Goal: Task Accomplishment & Management: Use online tool/utility

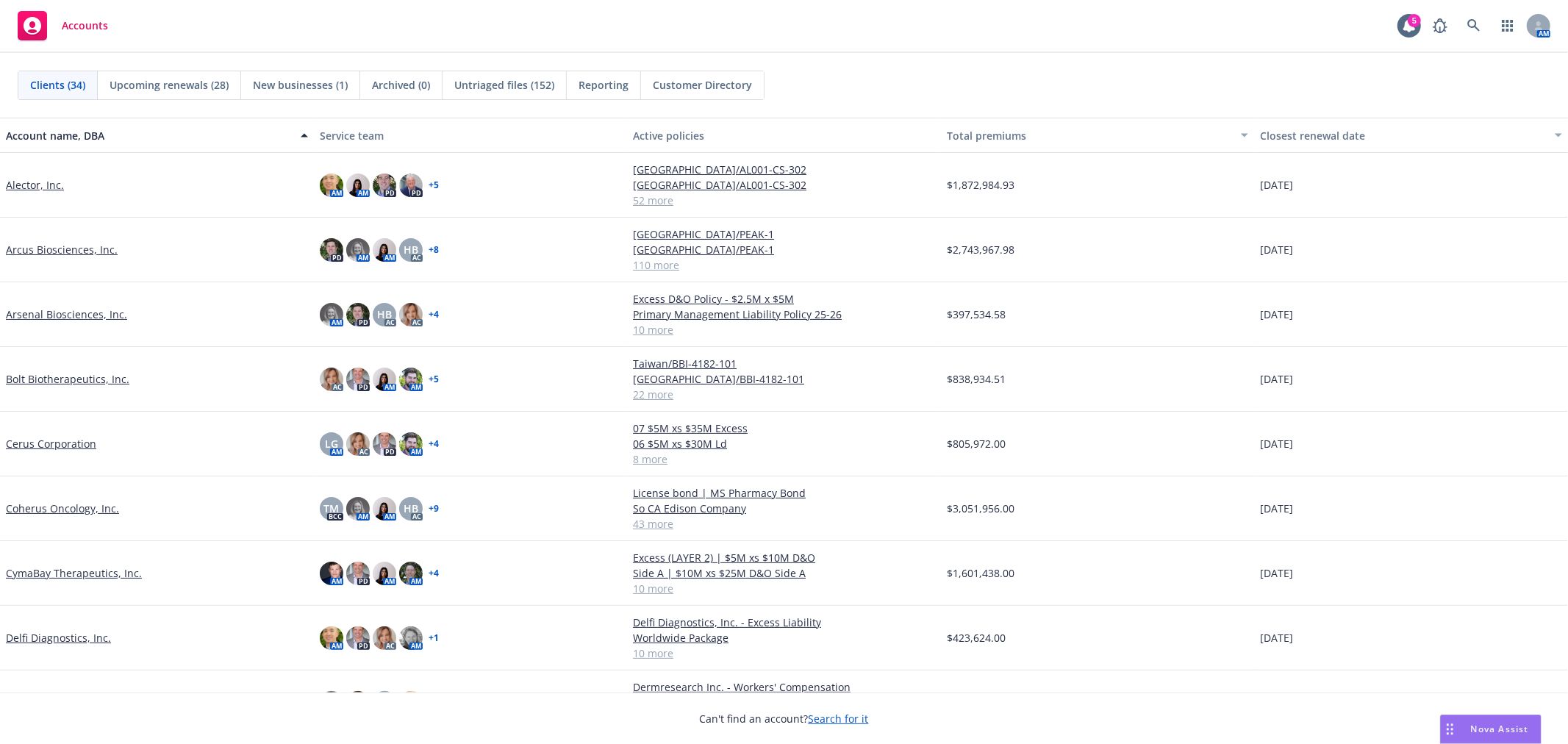
scroll to position [490, 0]
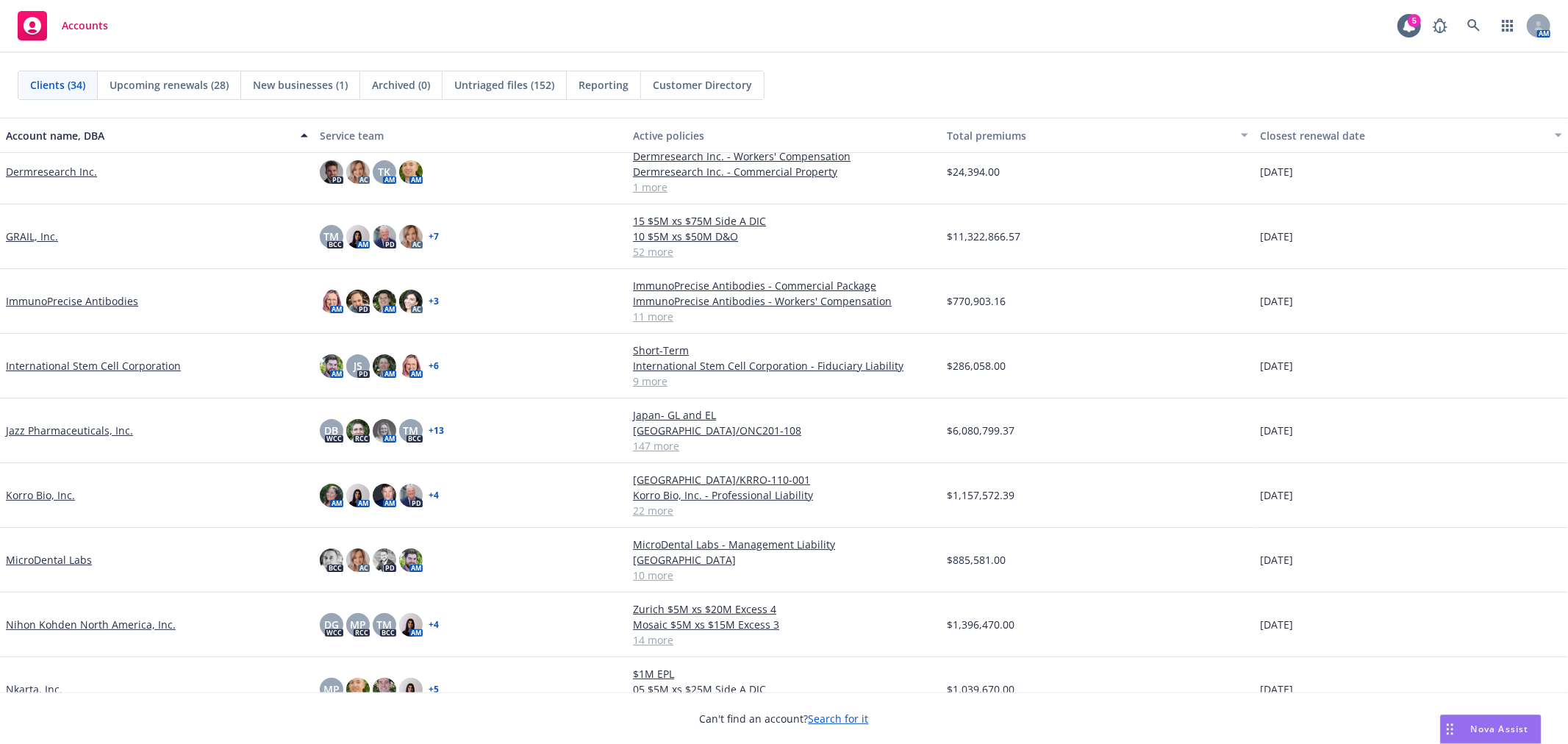
click at [63, 423] on link "Jazz Pharmaceuticals, Inc." at bounding box center [70, 431] width 127 height 16
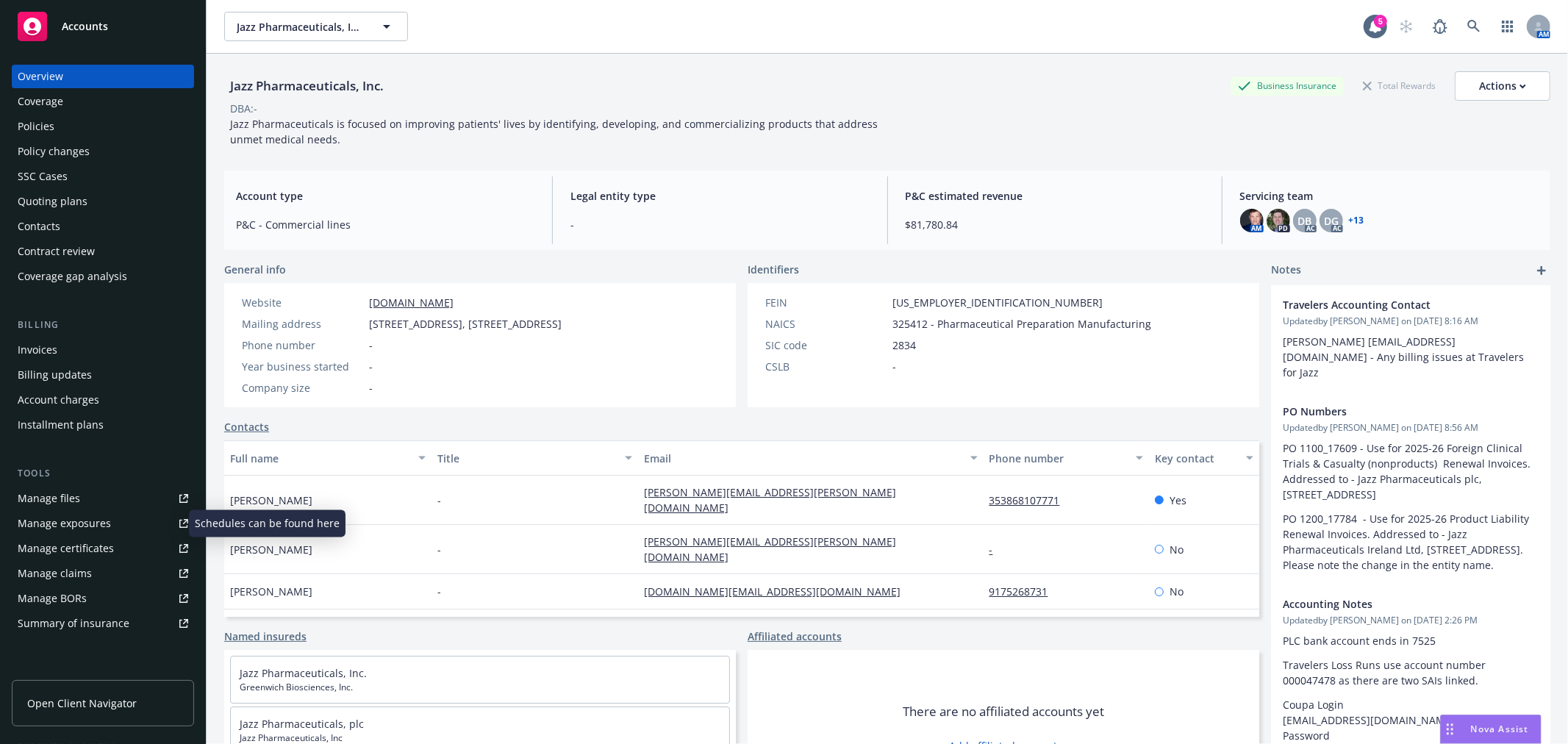
click at [95, 522] on div "Manage exposures" at bounding box center [65, 524] width 94 height 24
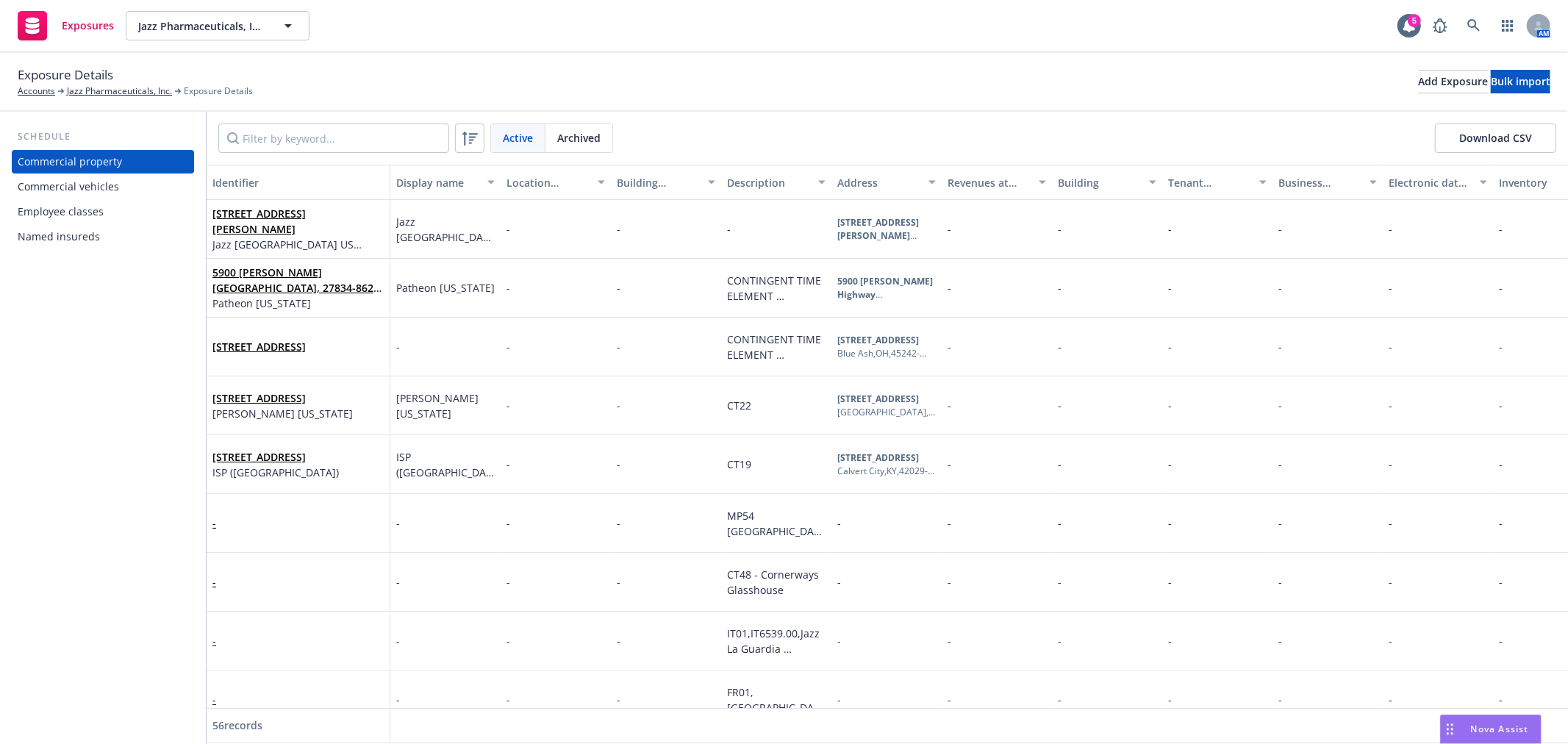
drag, startPoint x: 104, startPoint y: 184, endPoint x: 112, endPoint y: 184, distance: 8.0
click at [104, 184] on div "Commercial vehicles" at bounding box center [69, 187] width 102 height 24
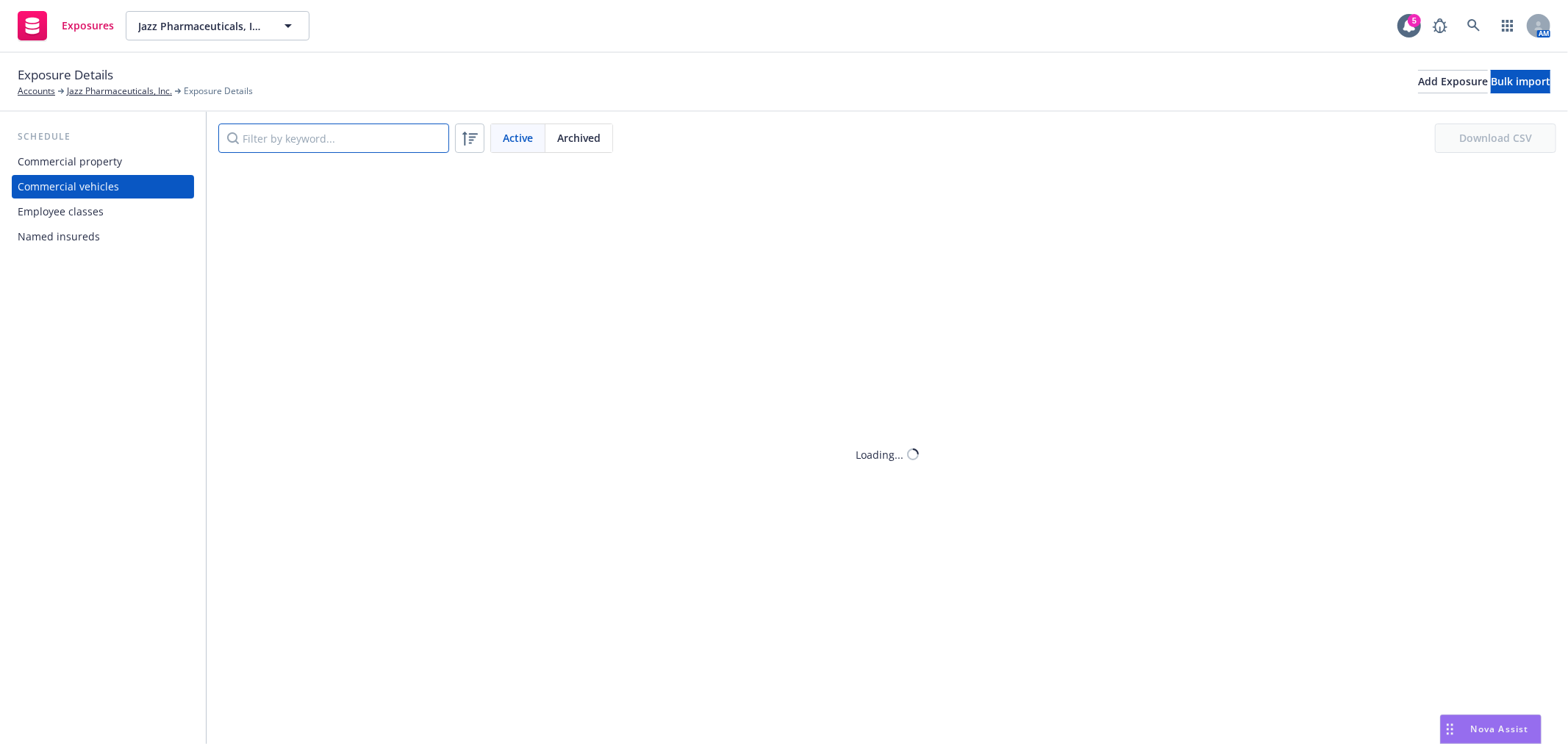
click at [326, 127] on input "Filter by keyword..." at bounding box center [334, 138] width 231 height 30
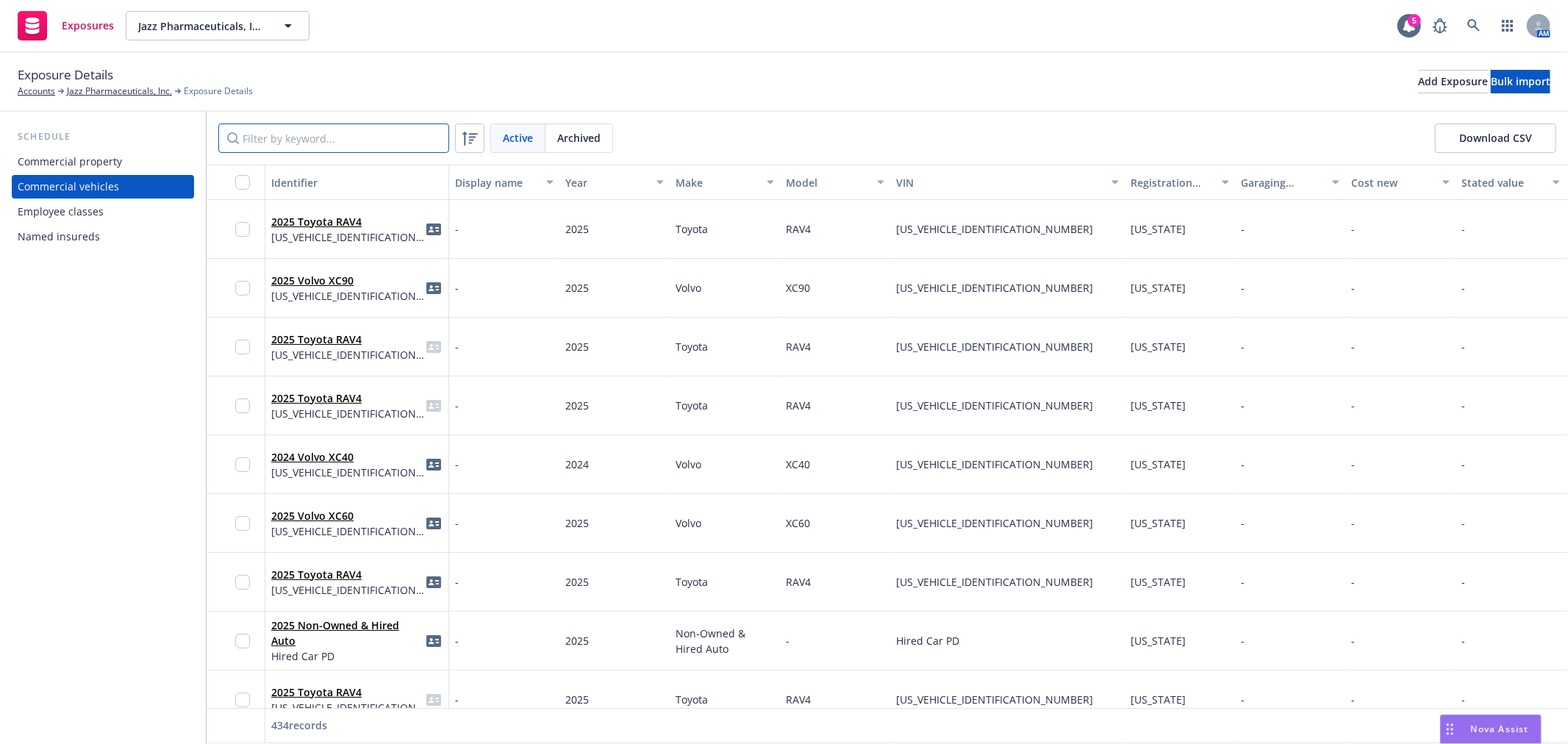
click at [283, 130] on input "Filter by keyword..." at bounding box center [334, 138] width 231 height 30
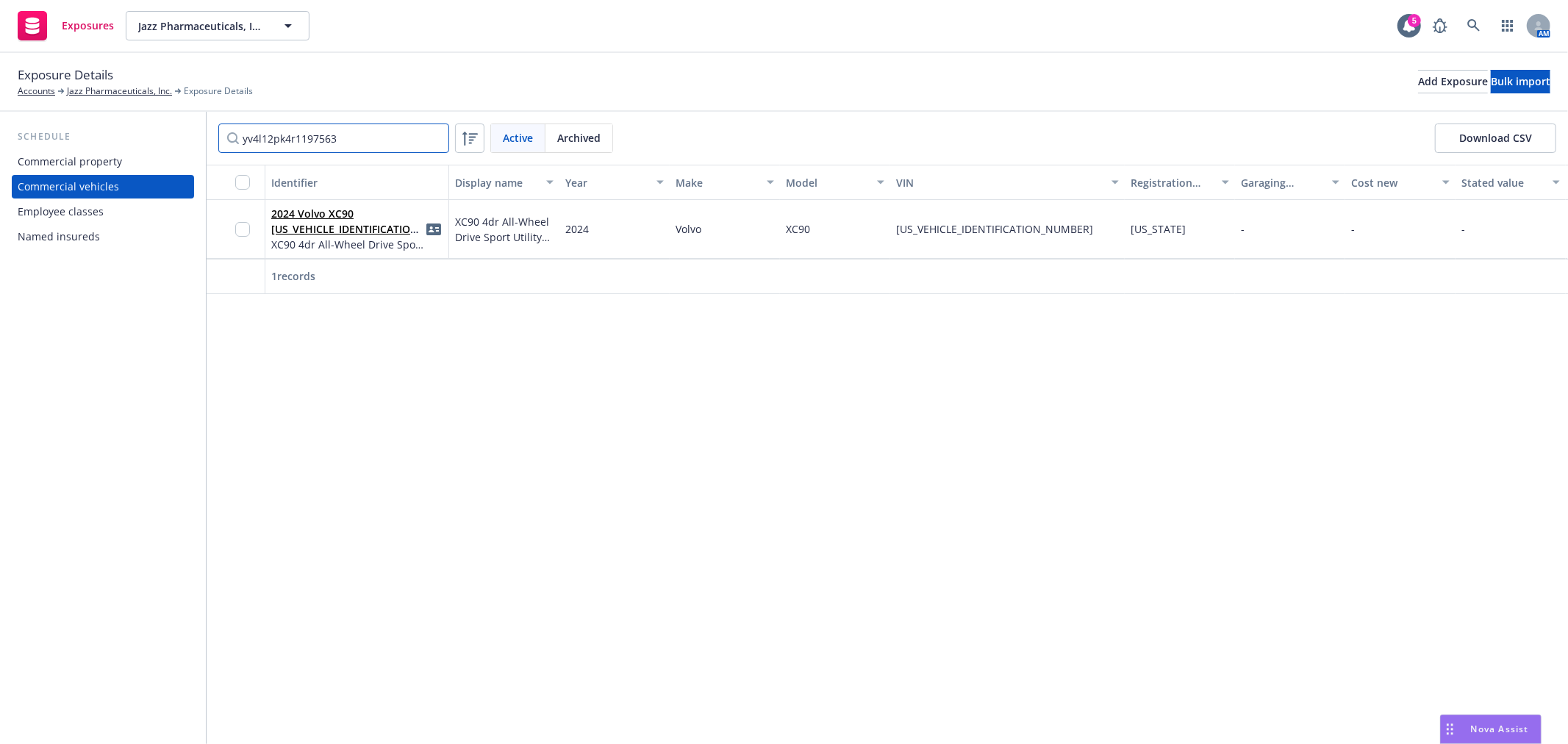
type input "yv4l12pk4r1197563"
click at [248, 226] on input "checkbox" at bounding box center [242, 229] width 15 height 15
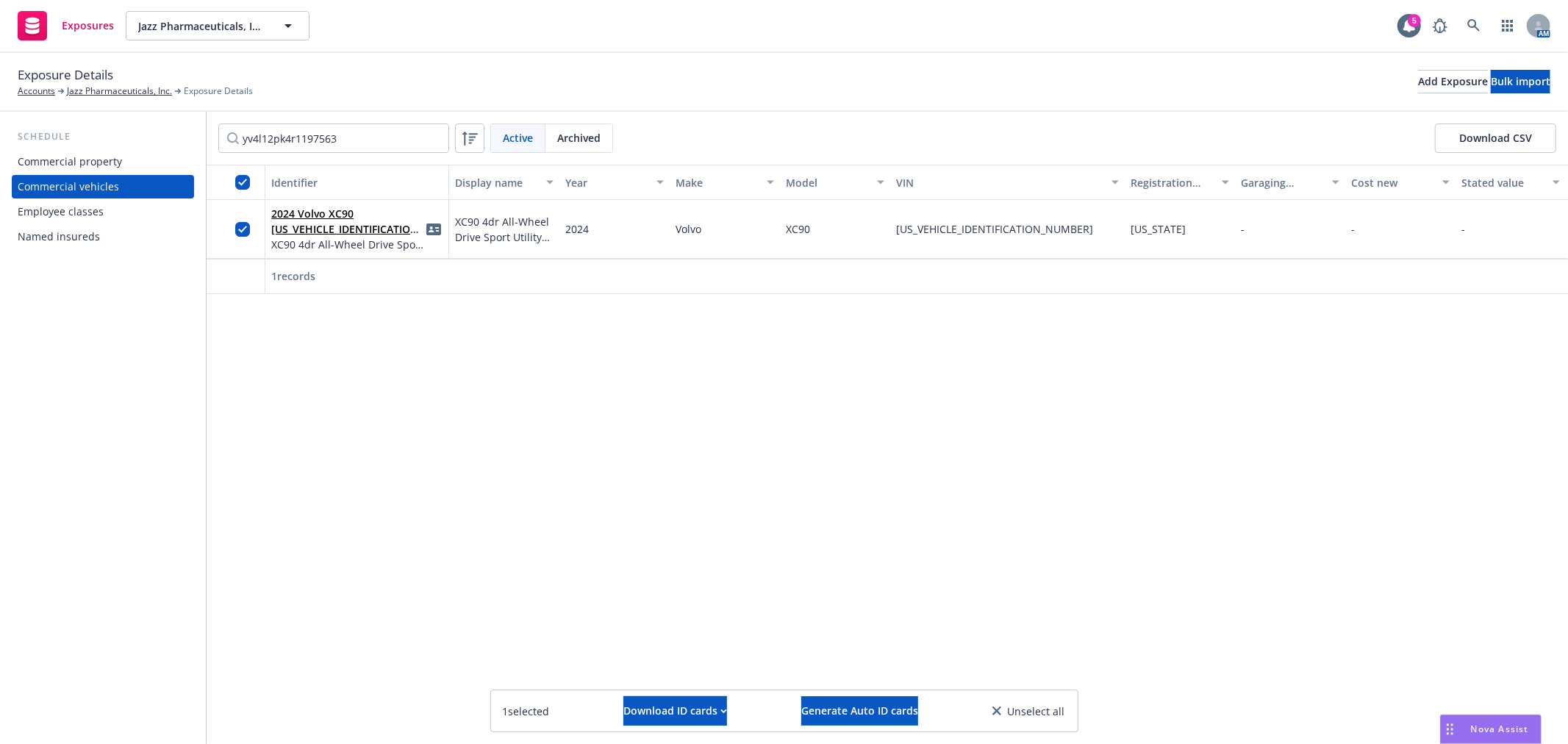
click at [269, 225] on div "2024 Volvo XC90 YV4L12PK4R1197563 XC90 4dr All-Wheel Drive Sport Utility B5 Cor…" at bounding box center [357, 229] width 184 height 59
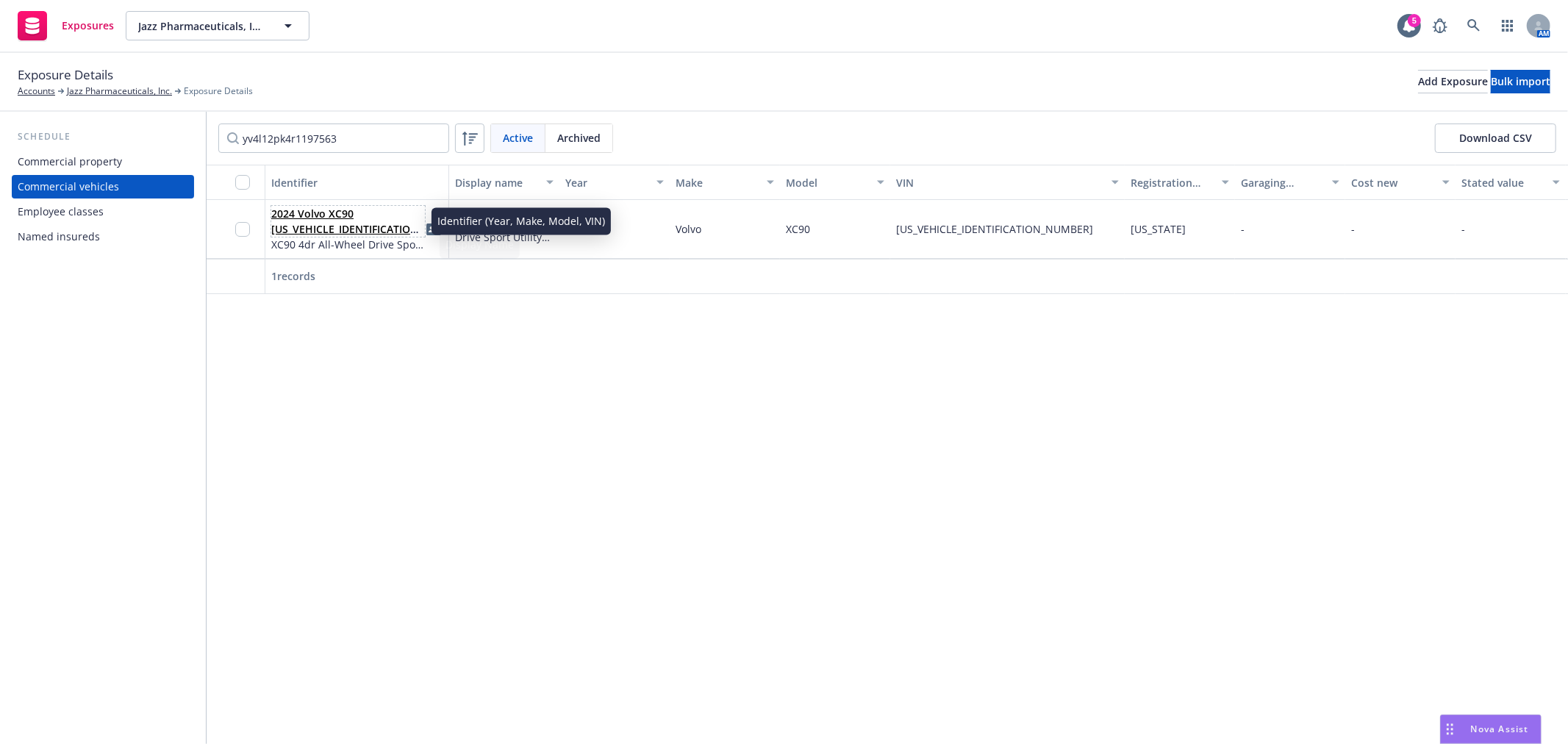
click at [308, 206] on link "2024 Volvo XC90 YV4L12PK4R1197563" at bounding box center [346, 228] width 151 height 45
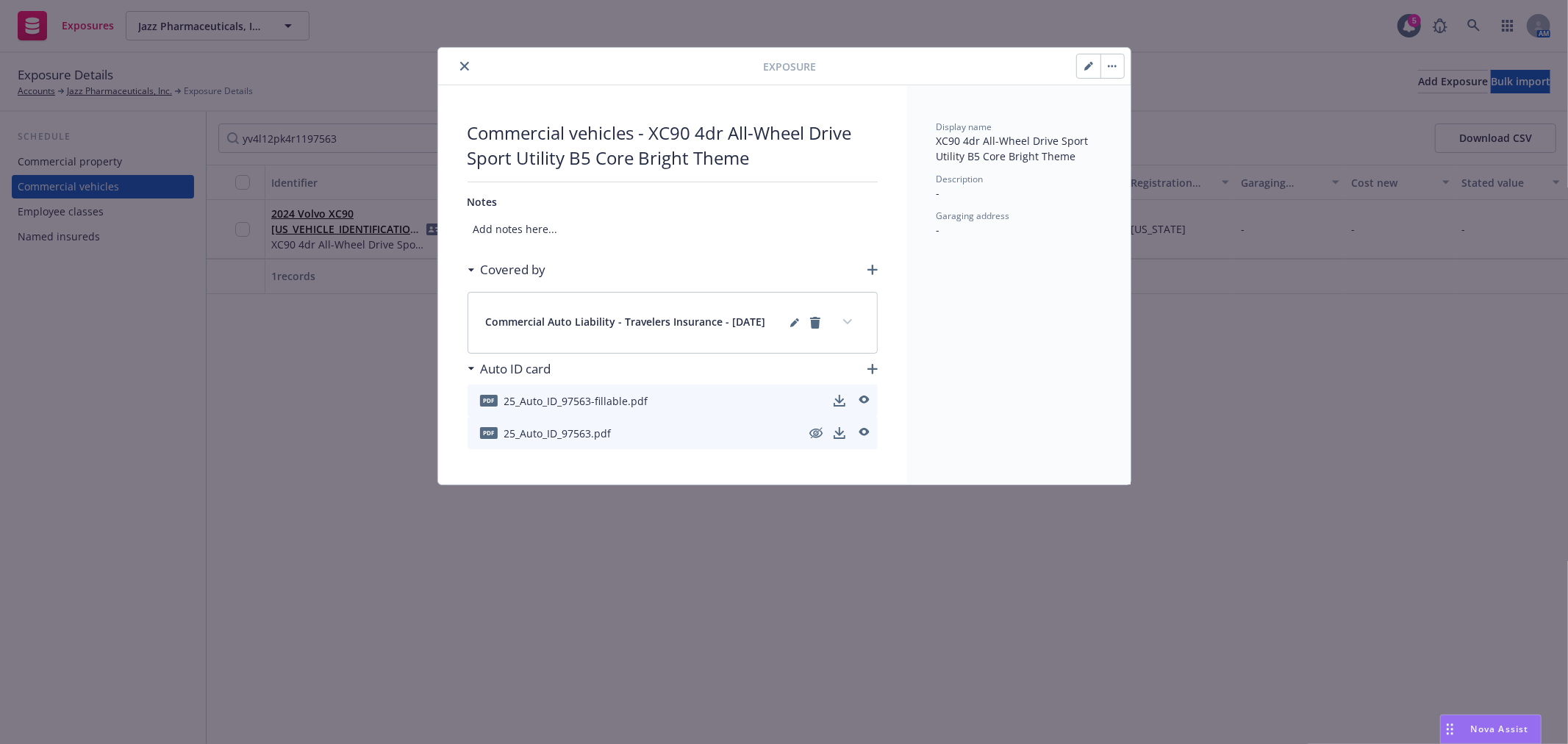
click at [1082, 69] on button "button" at bounding box center [1089, 67] width 24 height 24
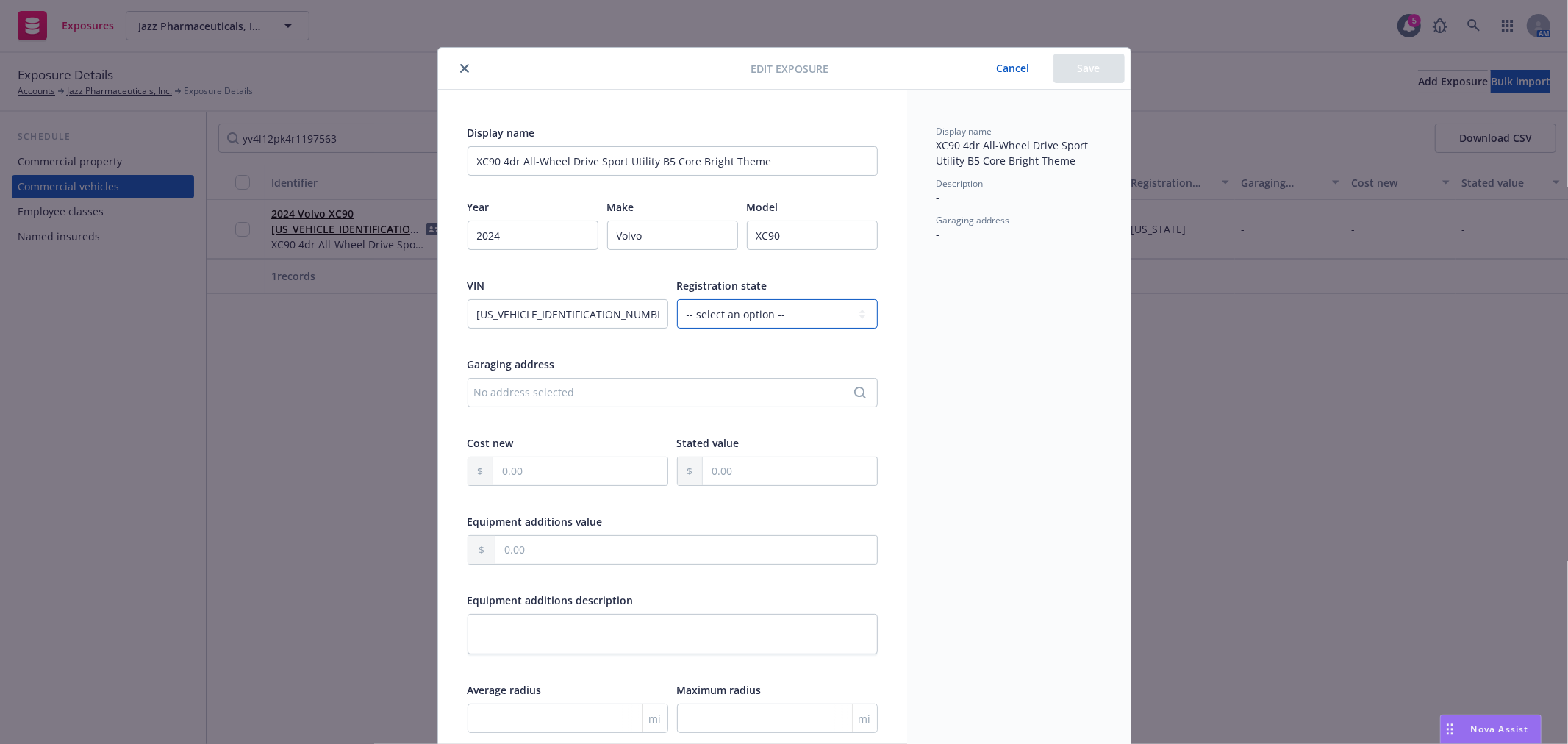
click at [746, 317] on select "-- select an option -- Alaska Alabama Arkansas American Samoa Arizona Californi…" at bounding box center [778, 315] width 201 height 30
select select "FL"
click at [677, 300] on select "-- select an option -- Alaska Alabama Arkansas American Samoa Arizona Californi…" at bounding box center [778, 315] width 201 height 30
click at [1066, 75] on button "Save" at bounding box center [1089, 69] width 72 height 30
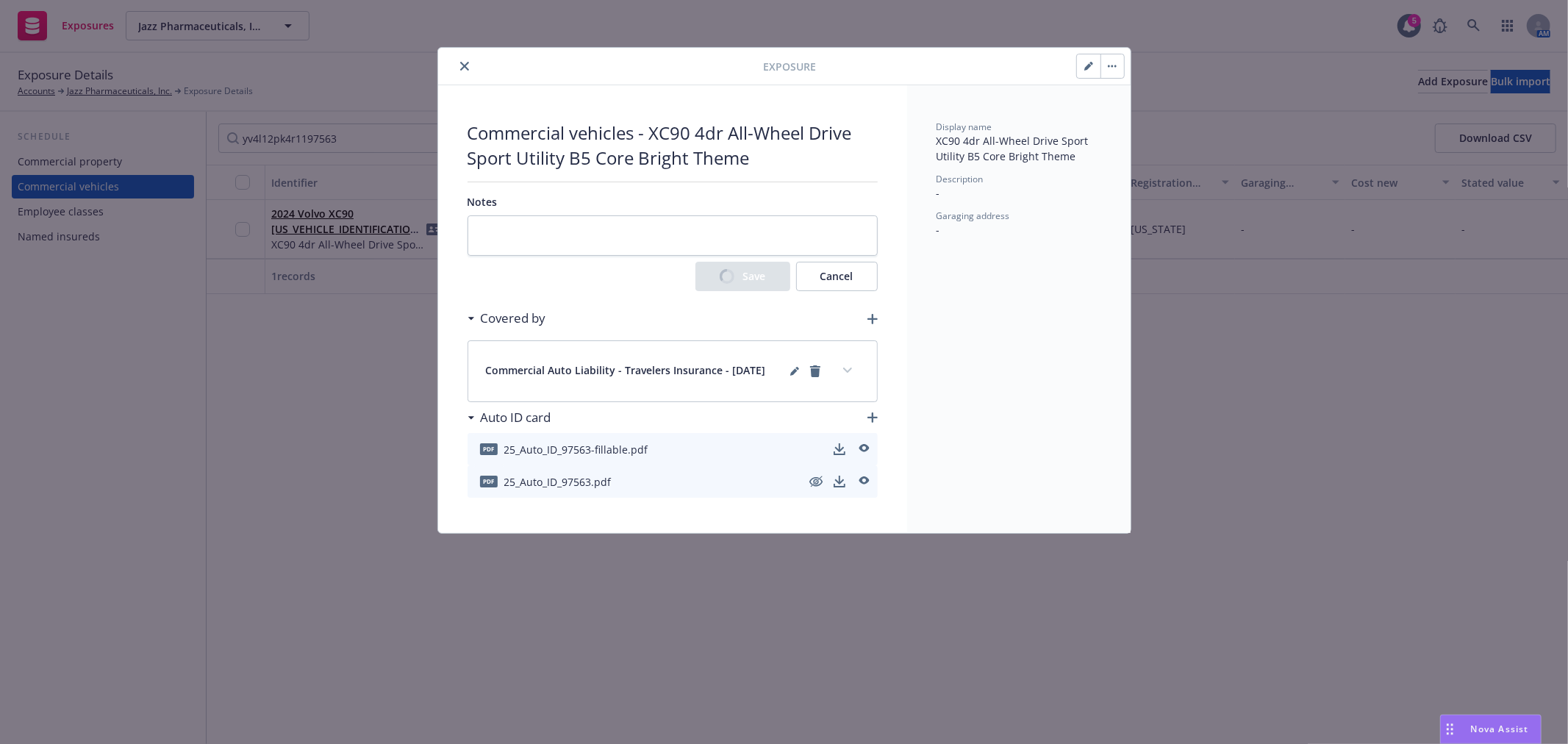
click at [459, 61] on button "close" at bounding box center [465, 67] width 18 height 18
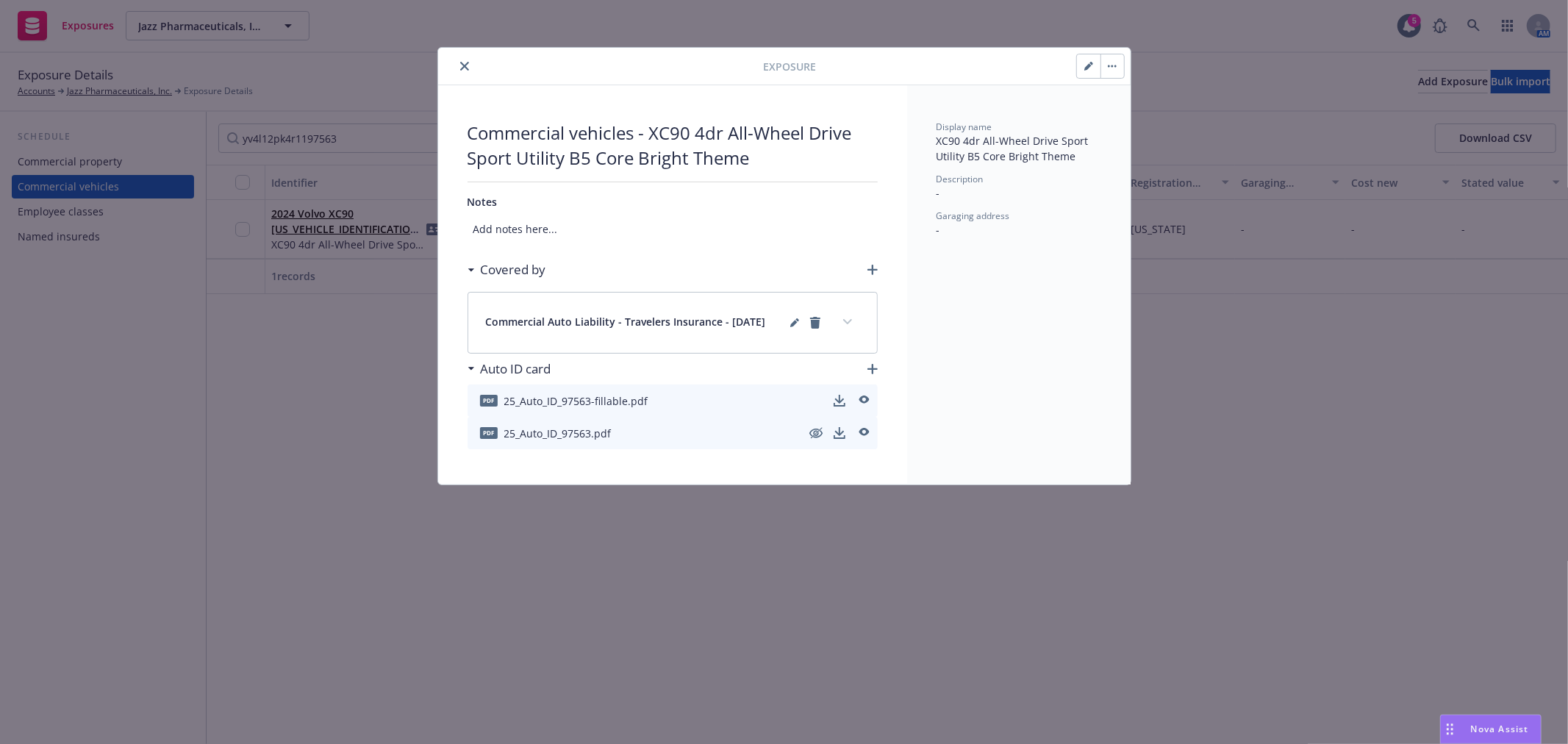
click at [465, 63] on icon "close" at bounding box center [464, 66] width 9 height 9
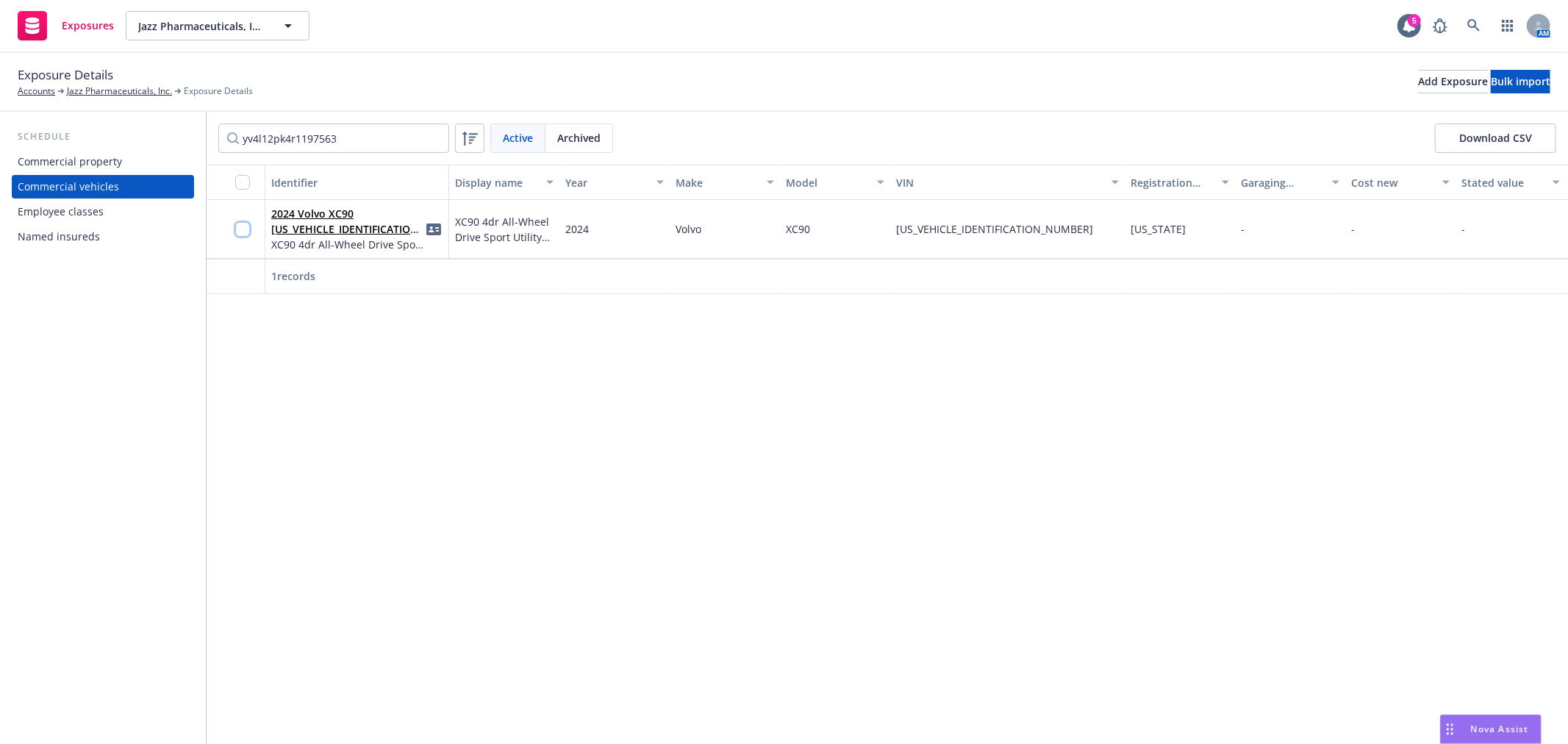
click at [237, 226] on input "checkbox" at bounding box center [242, 229] width 15 height 15
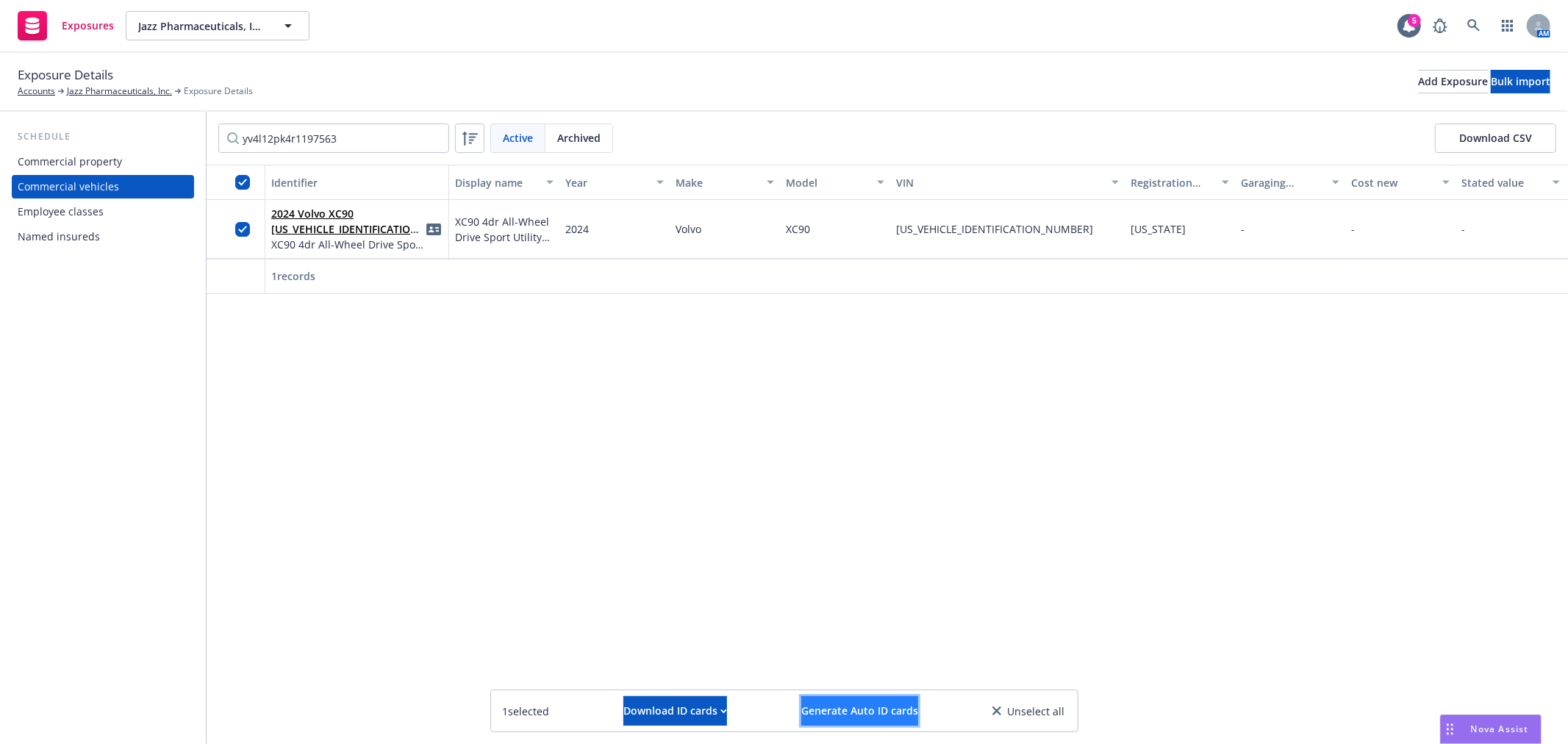
click at [838, 710] on span "Generate Auto ID cards" at bounding box center [859, 711] width 116 height 14
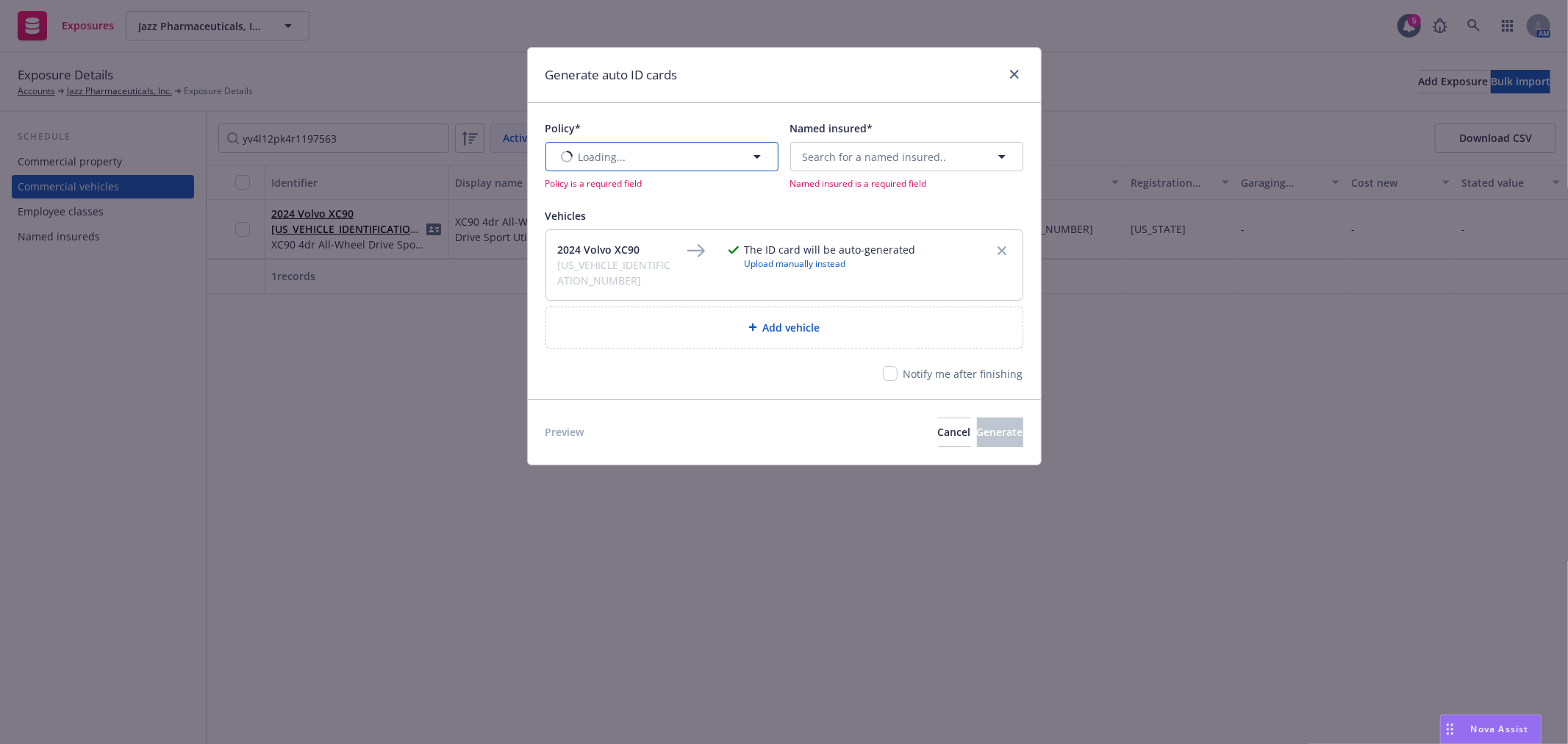
click at [631, 151] on button "Loading..." at bounding box center [662, 157] width 233 height 30
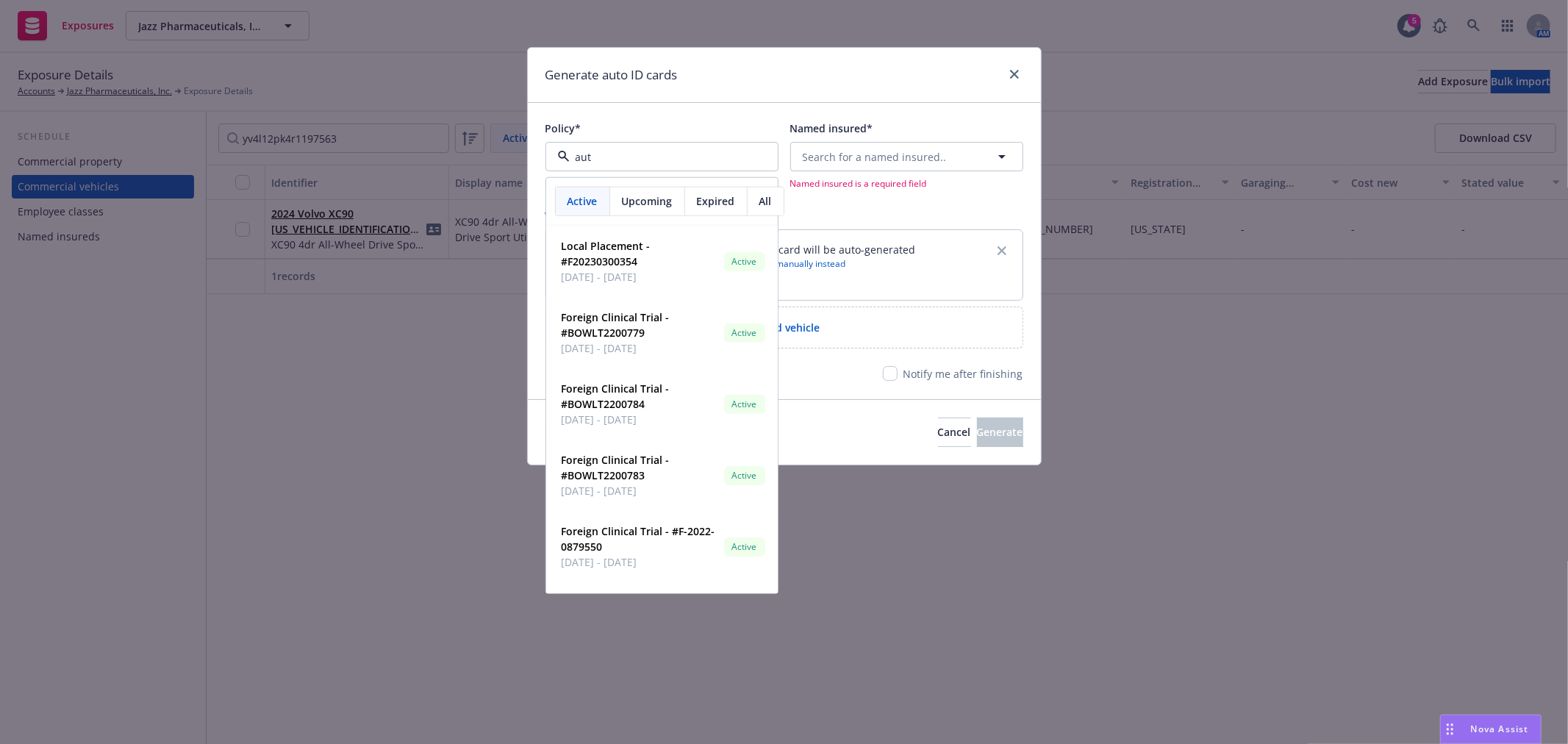
type input "auto"
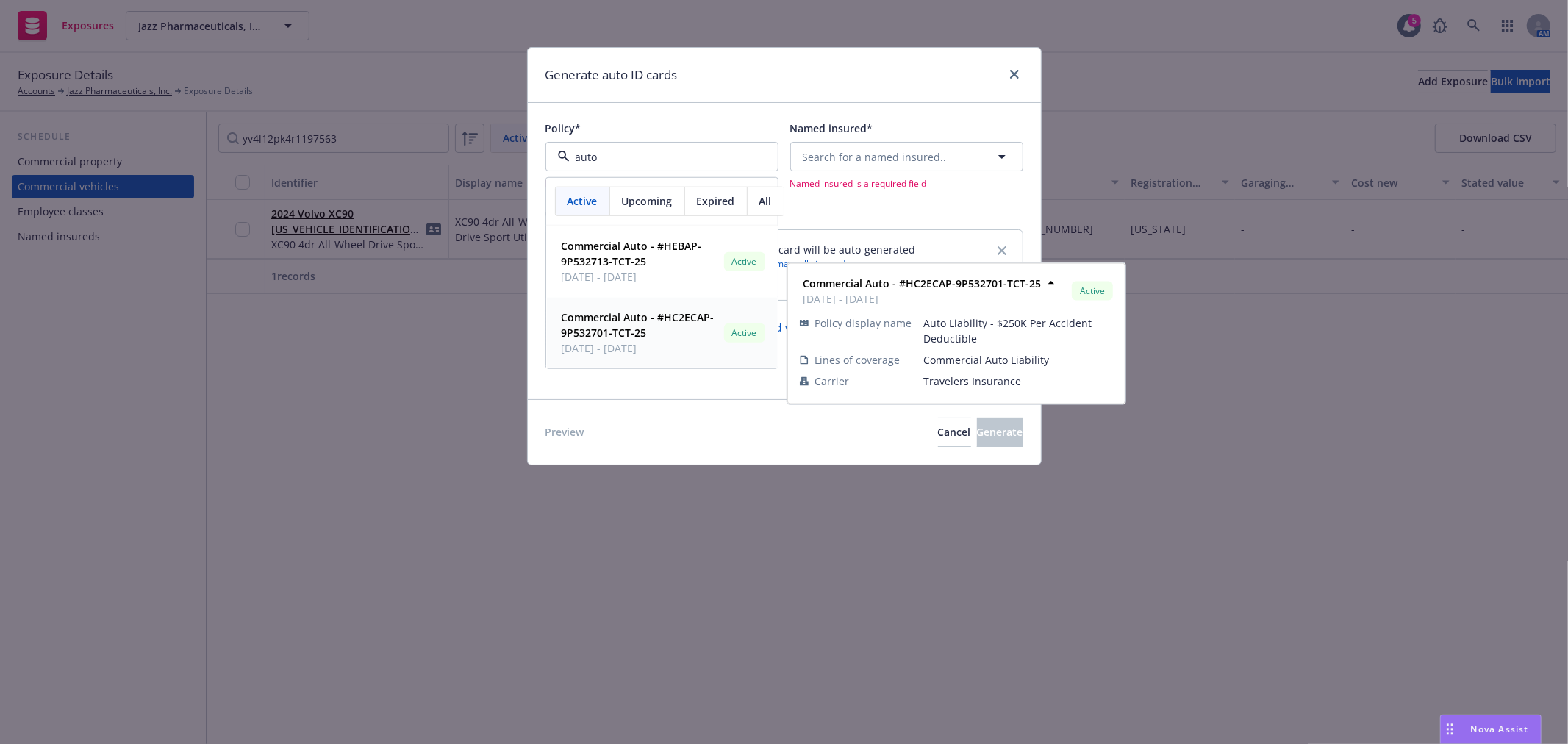
click at [638, 322] on strong "Commercial Auto - #HC2ECAP-9P532701-TCT-25" at bounding box center [638, 326] width 153 height 30
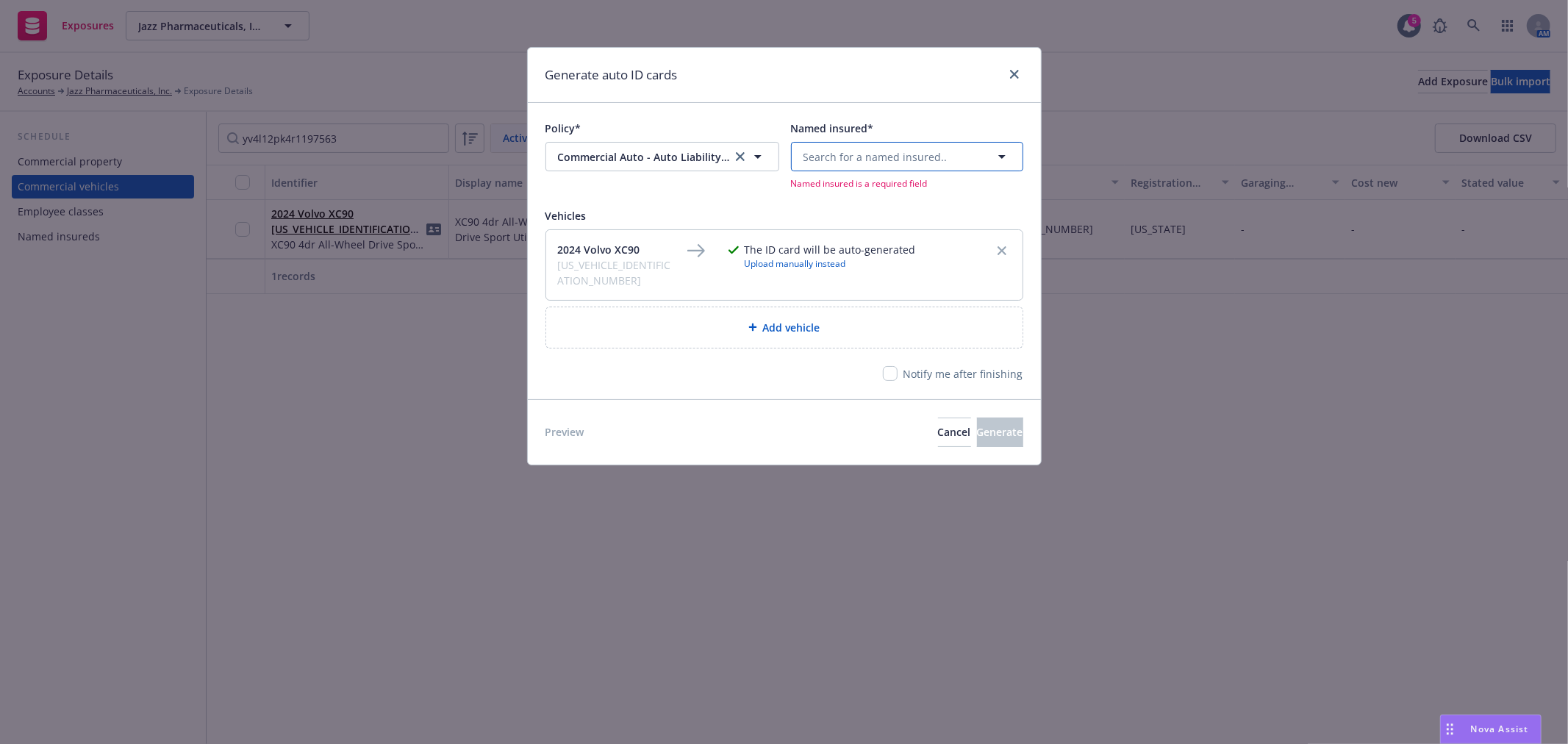
click at [916, 158] on span "Search for a named insured.." at bounding box center [875, 157] width 144 height 16
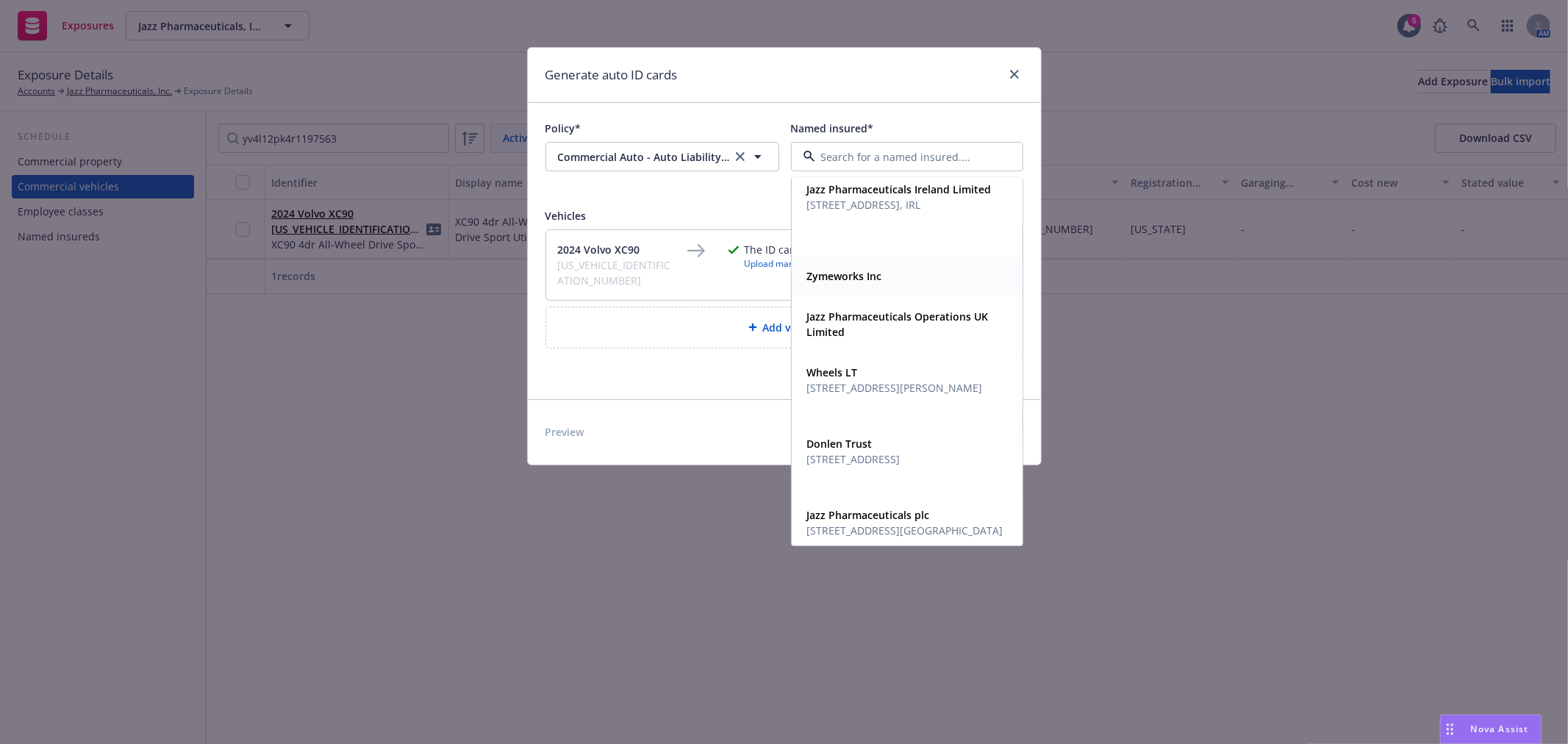
scroll to position [245, 0]
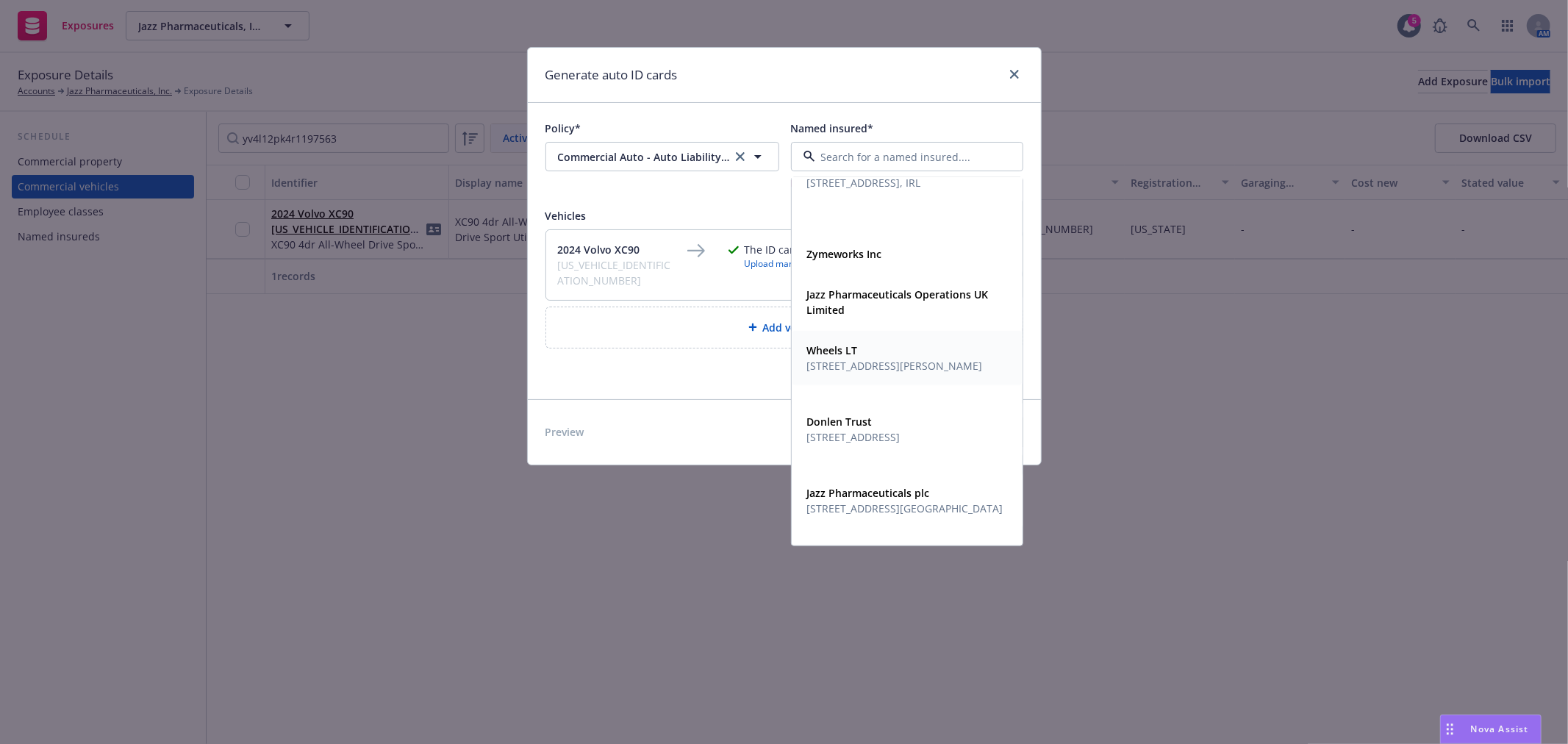
click at [909, 372] on span "666 Garland Pl, Des Plaines, IL, 60016, USA" at bounding box center [895, 367] width 175 height 16
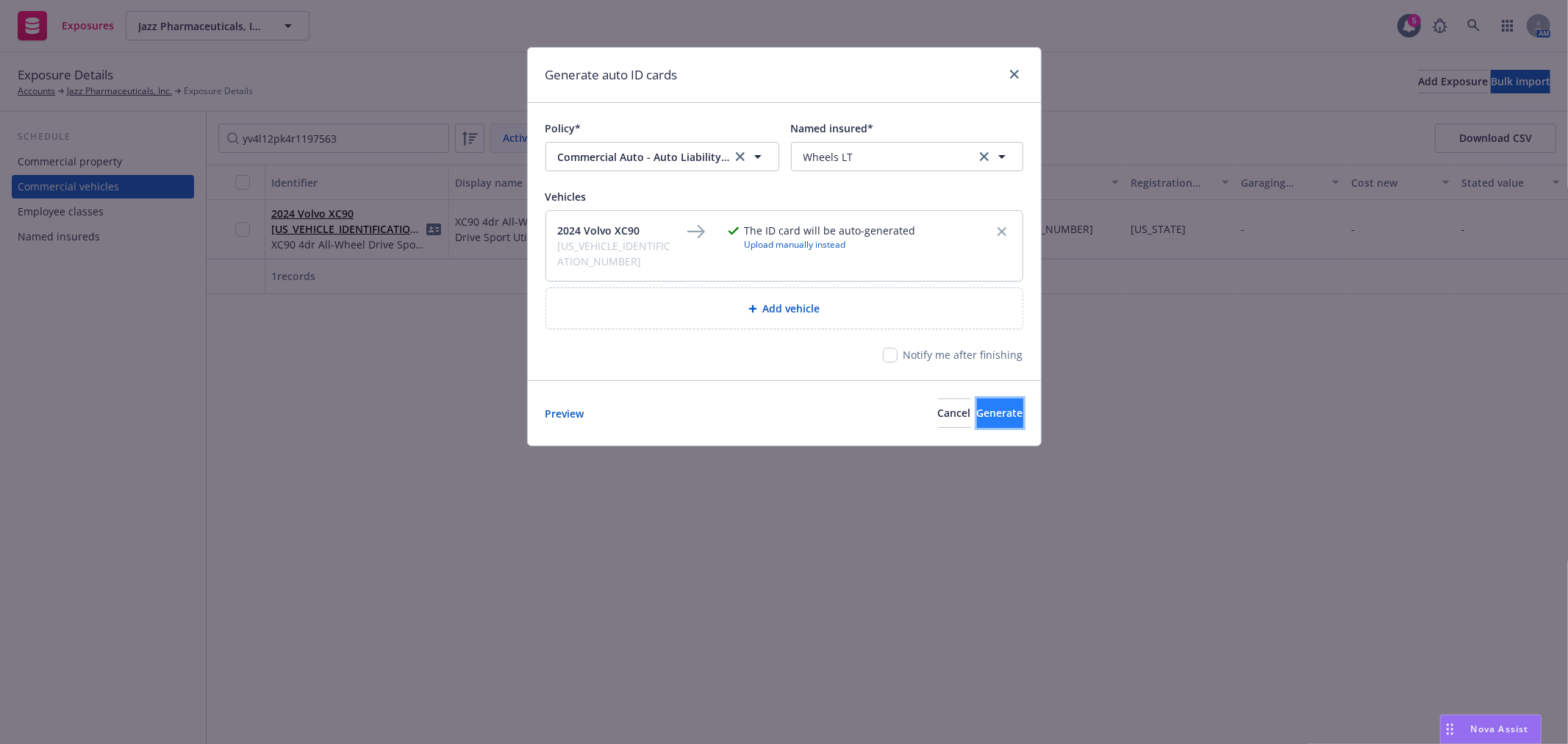
click at [977, 406] on span "Generate" at bounding box center [1000, 413] width 47 height 14
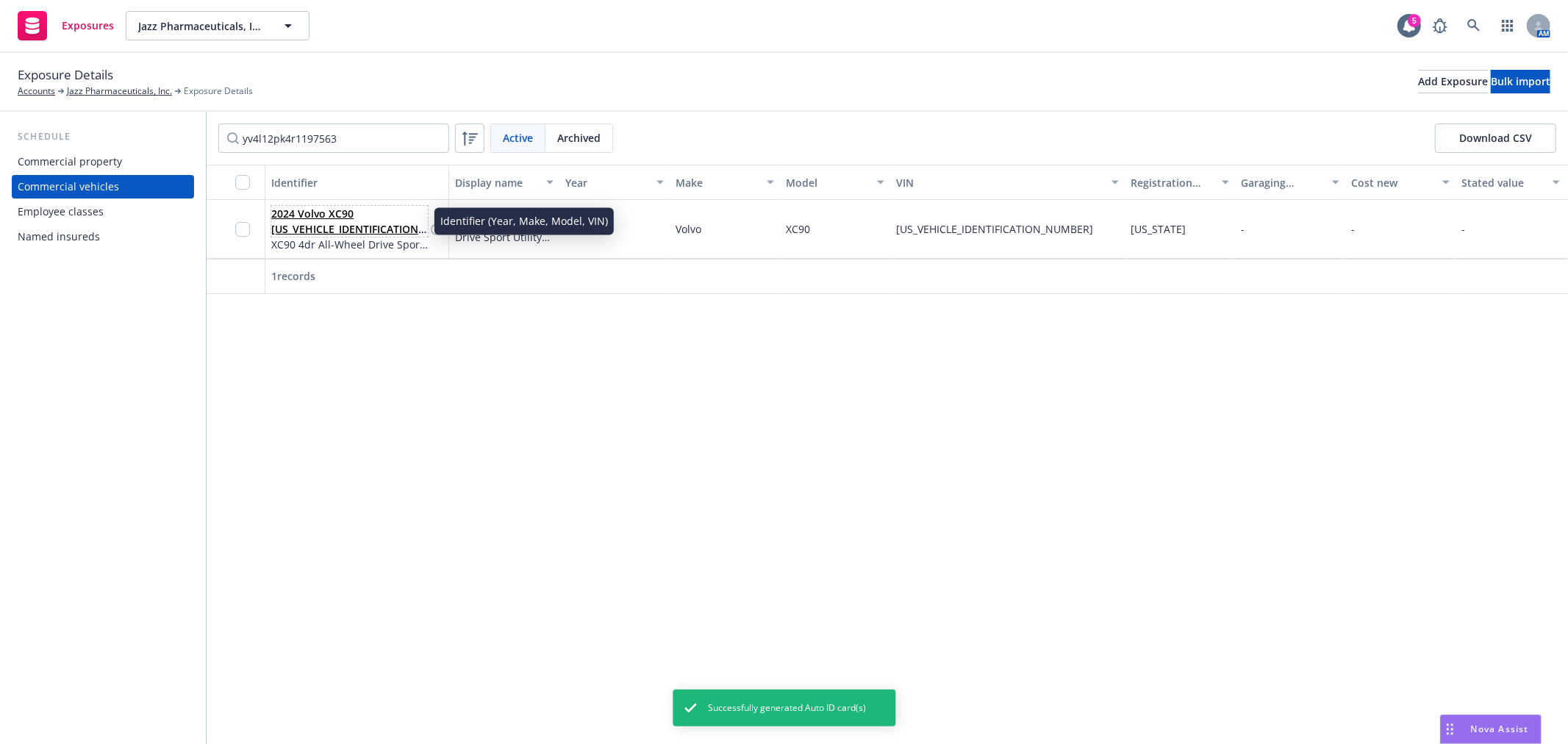
click at [328, 222] on link "2024 Volvo XC90 YV4L12PK4R1197563" at bounding box center [346, 228] width 151 height 45
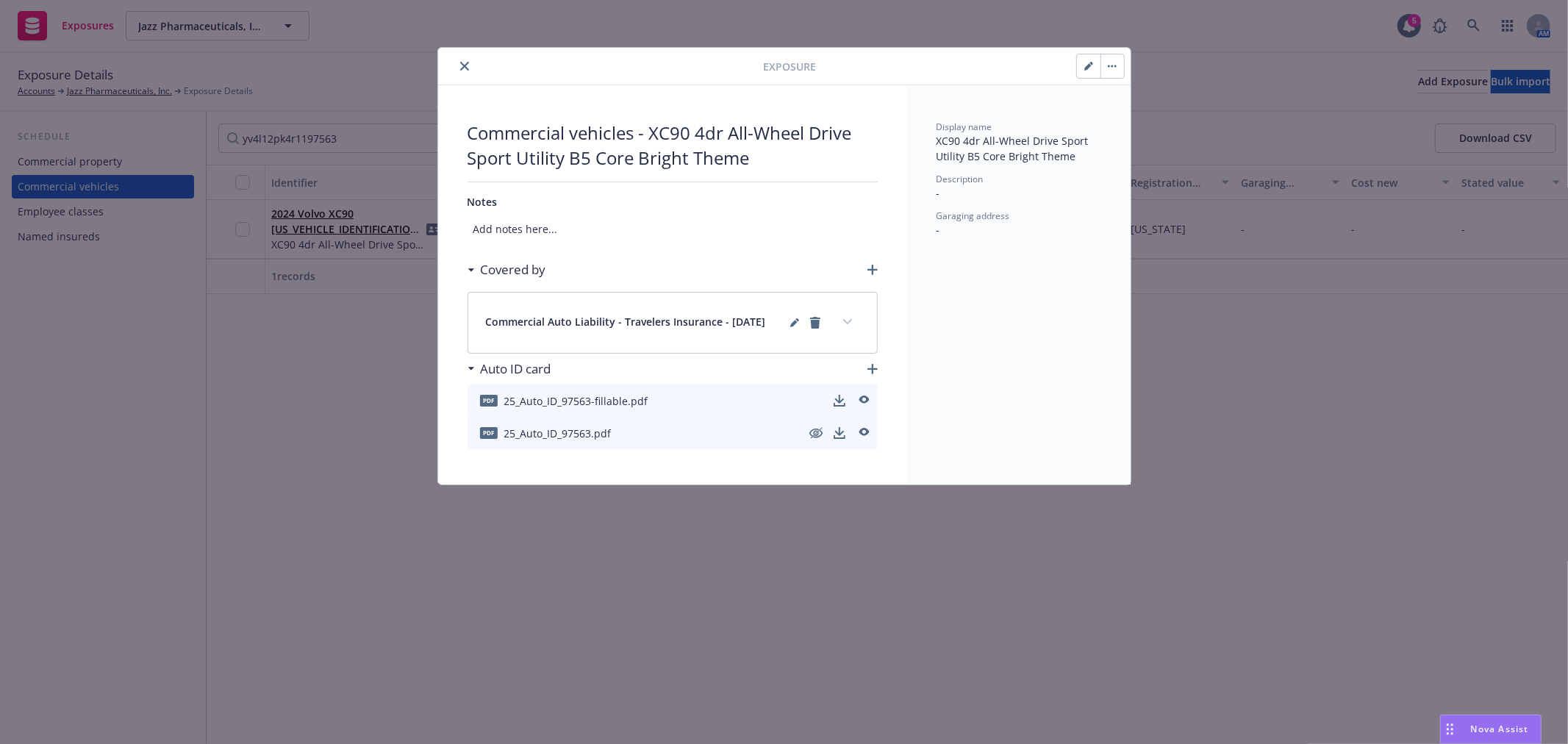
click at [460, 62] on icon "close" at bounding box center [464, 66] width 9 height 9
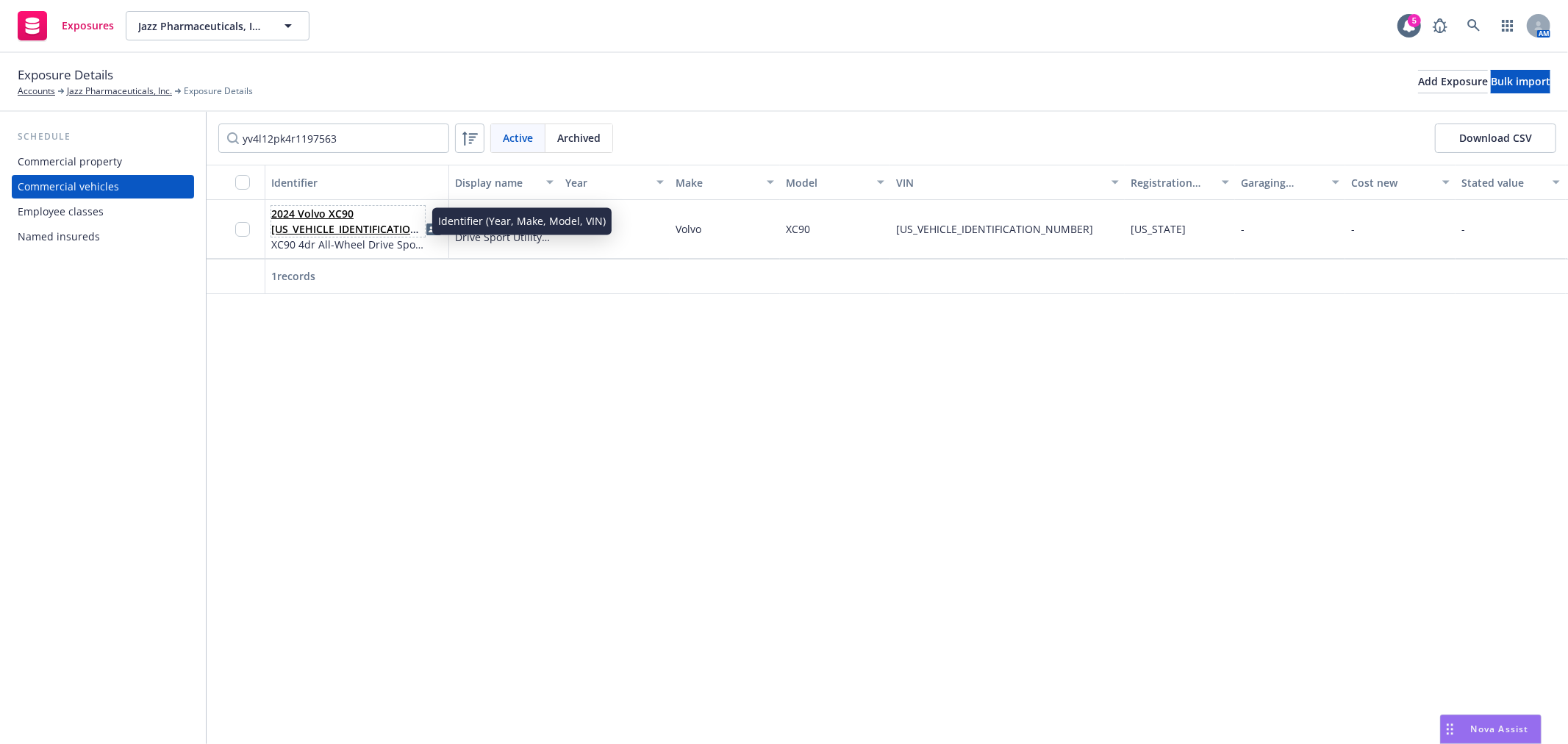
click at [331, 223] on link "2024 Volvo XC90 YV4L12PK4R1197563" at bounding box center [346, 228] width 151 height 45
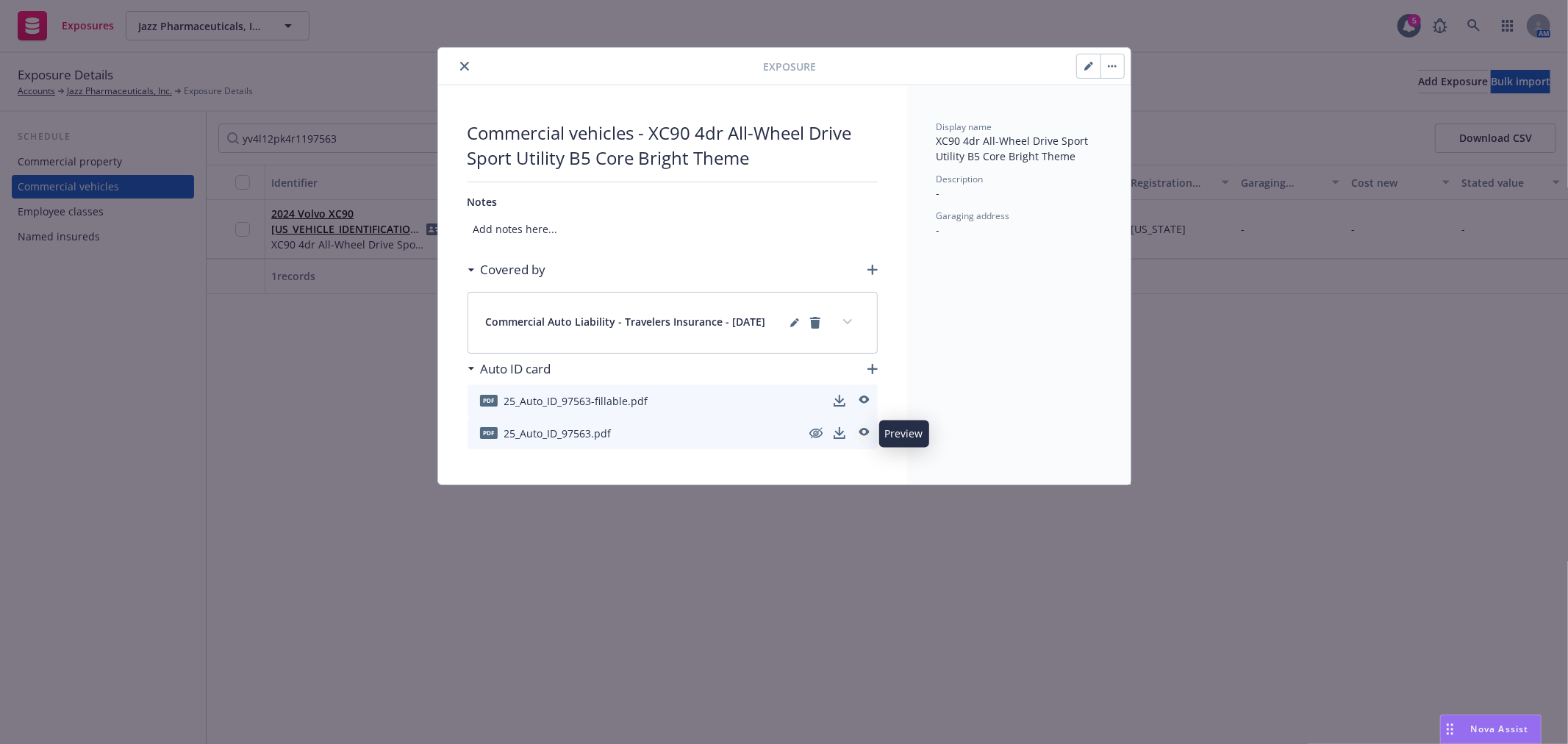
click at [866, 431] on icon "preview" at bounding box center [863, 432] width 10 height 8
